Goal: Register for event/course

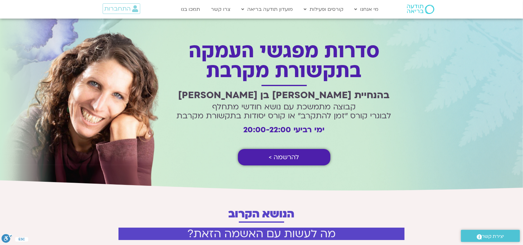
click at [298, 155] on span "להרשמה >" at bounding box center [284, 157] width 30 height 7
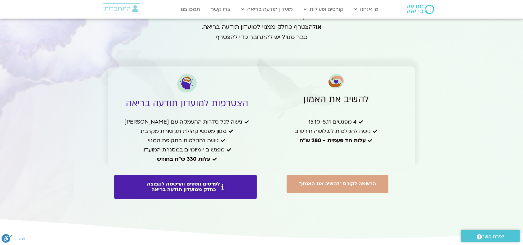
scroll to position [1421, 0]
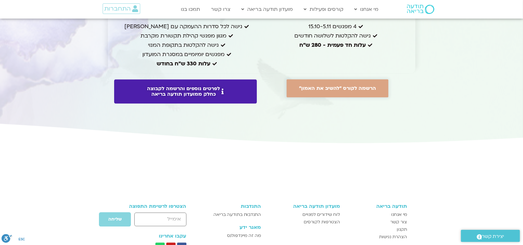
click at [335, 79] on link "הרשמה לקורס "להשיב את האמון"" at bounding box center [338, 88] width 102 height 18
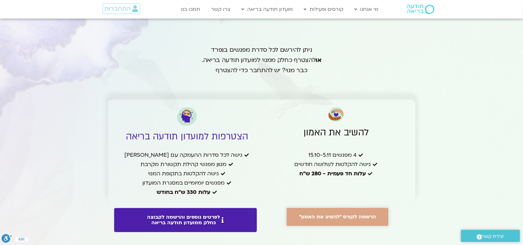
scroll to position [1297, 0]
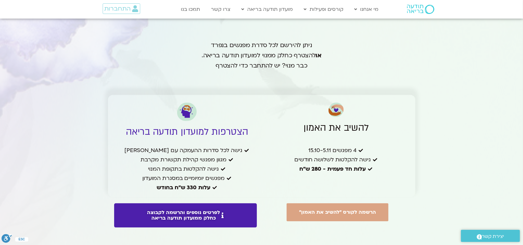
click at [314, 123] on p "להשיב את האמון" at bounding box center [336, 128] width 143 height 10
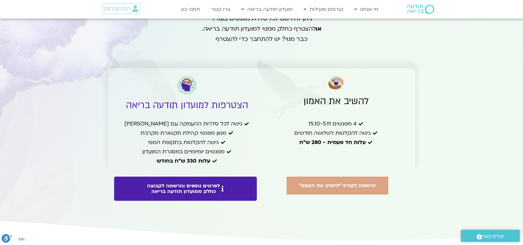
click at [338, 96] on p "להשיב את האמון" at bounding box center [336, 101] width 143 height 10
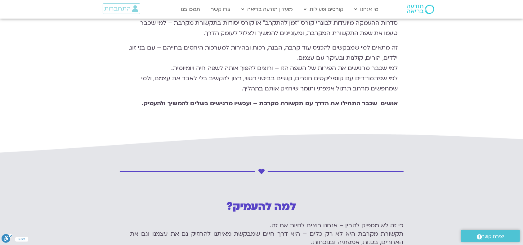
scroll to position [620, 0]
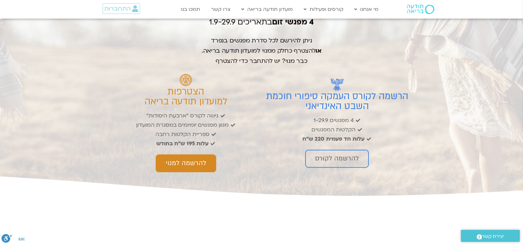
scroll to position [1034, 0]
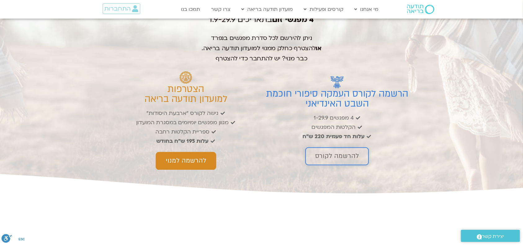
click at [341, 159] on span "להרשמה לקורס" at bounding box center [337, 156] width 44 height 7
